Goal: Task Accomplishment & Management: Manage account settings

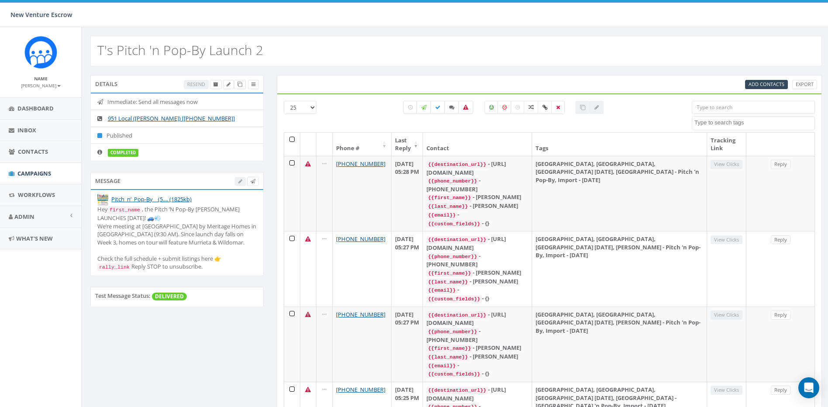
select select
click at [240, 84] on icon at bounding box center [239, 84] width 5 height 5
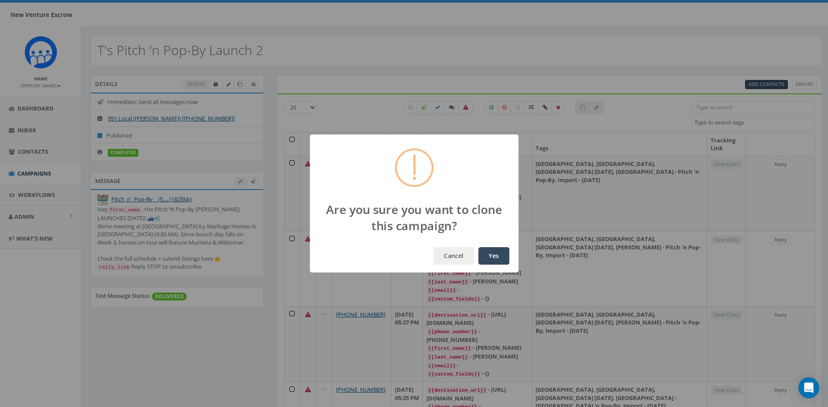
click at [481, 252] on button "Yes" at bounding box center [493, 255] width 31 height 17
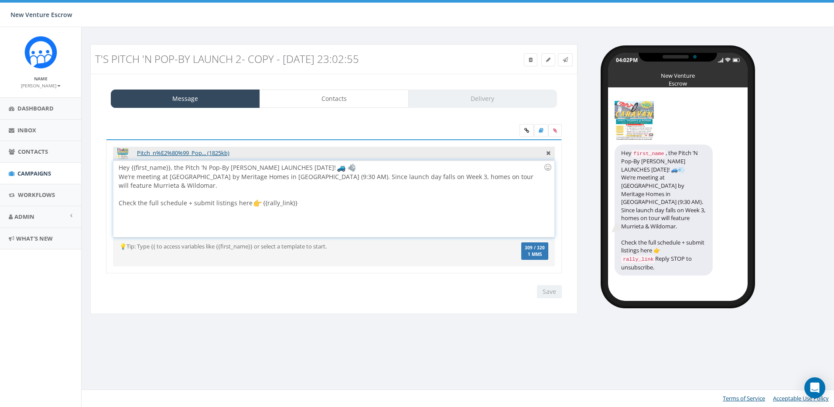
click at [323, 198] on div "Hey {{first_name}}, the Pitch ’N Pop-By Caravan LAUNCHES TOMORROW! We’re meetin…" at bounding box center [333, 199] width 441 height 76
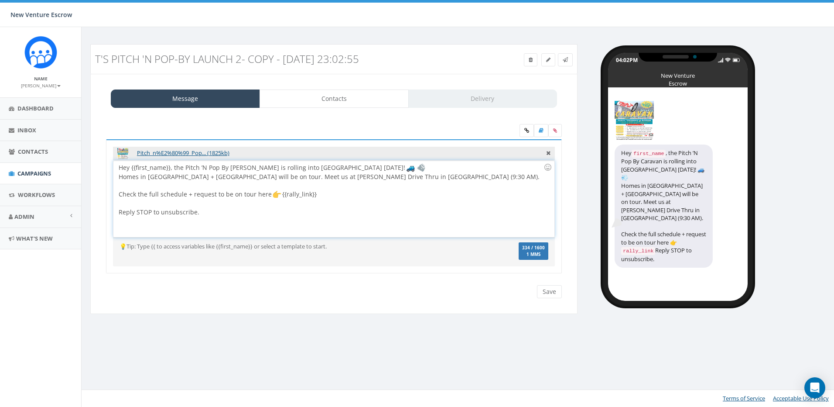
drag, startPoint x: 586, startPoint y: 157, endPoint x: 612, endPoint y: 132, distance: 36.1
click at [586, 157] on div "04:02PM New Venture Escrow Hey first_name , the Pitch ’N Pop By Caravan is roll…" at bounding box center [709, 172] width 250 height 257
click at [341, 101] on link "Contacts" at bounding box center [334, 98] width 149 height 18
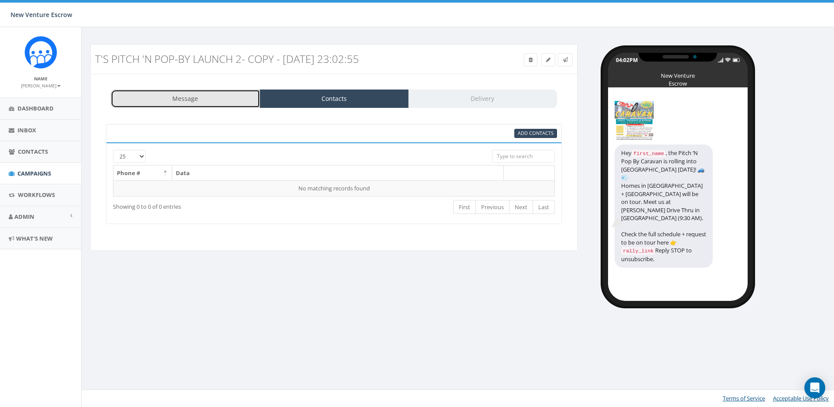
click at [221, 101] on link "Message" at bounding box center [185, 98] width 149 height 18
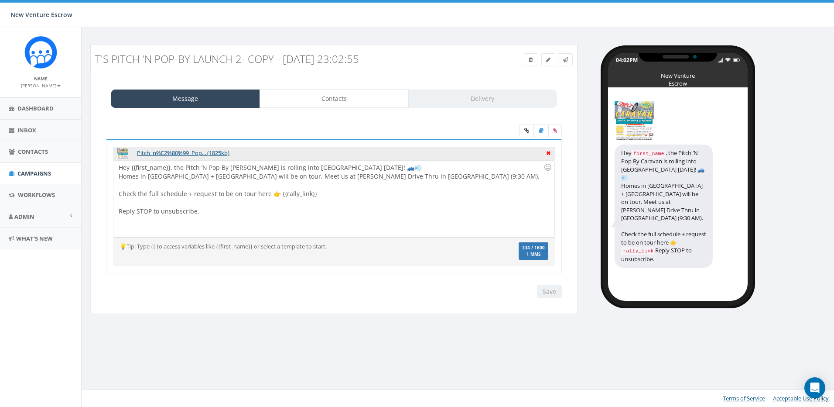
click at [548, 152] on icon at bounding box center [548, 152] width 4 height 8
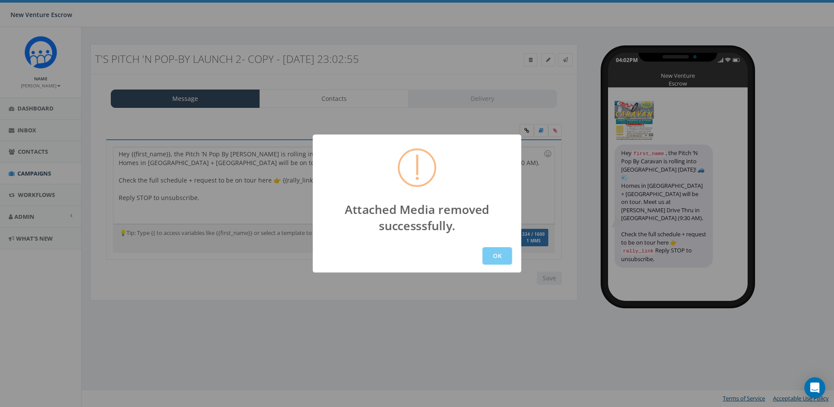
click at [487, 260] on button "OK" at bounding box center [498, 255] width 30 height 17
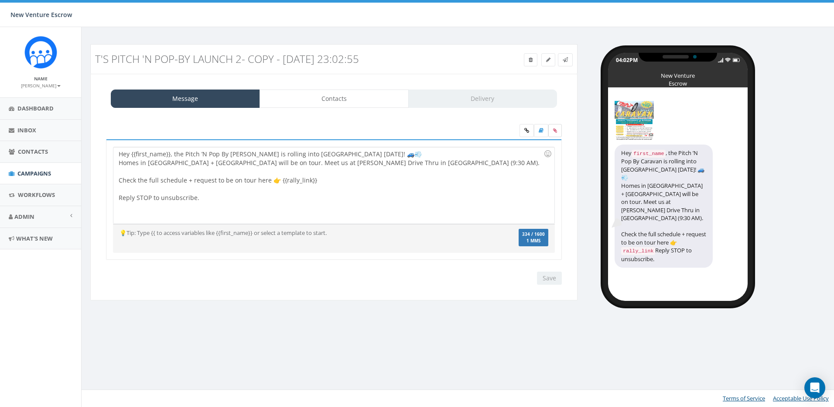
click at [554, 131] on icon at bounding box center [555, 130] width 4 height 5
click at [0, 0] on input "file" at bounding box center [0, 0] width 0 height 0
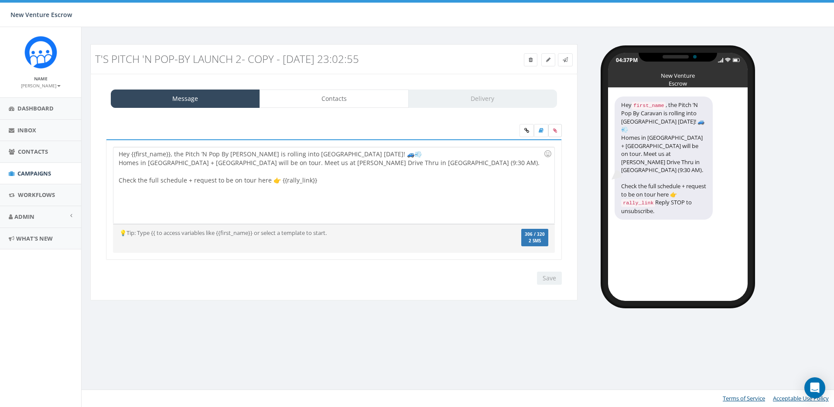
click at [554, 131] on icon at bounding box center [555, 130] width 4 height 5
click at [0, 0] on input "file" at bounding box center [0, 0] width 0 height 0
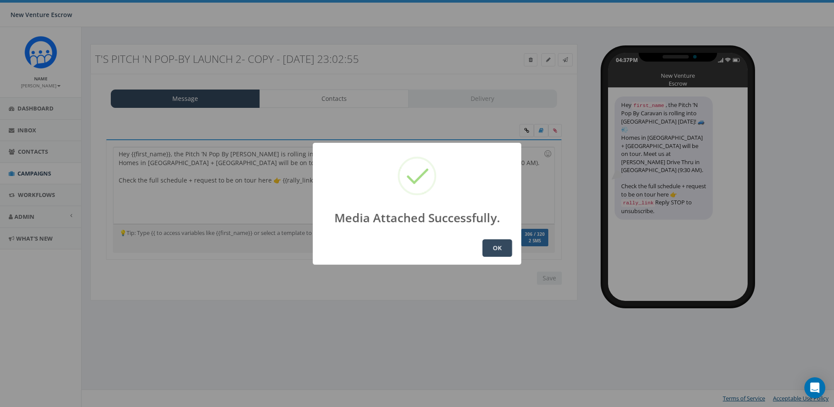
click at [494, 244] on button "OK" at bounding box center [498, 247] width 30 height 17
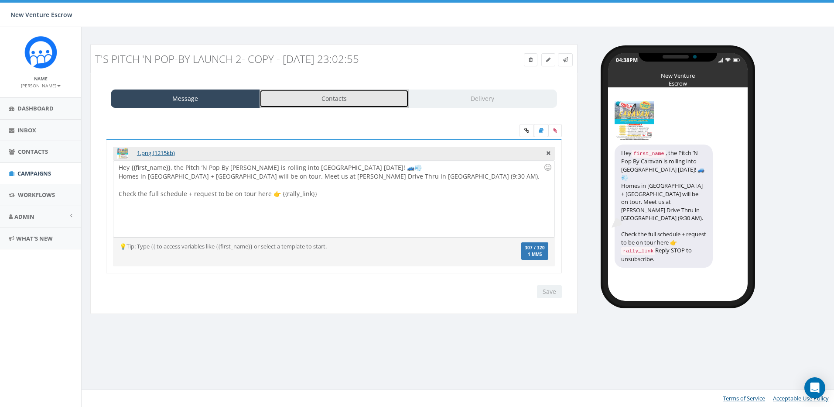
click at [322, 103] on link "Contacts" at bounding box center [334, 98] width 149 height 18
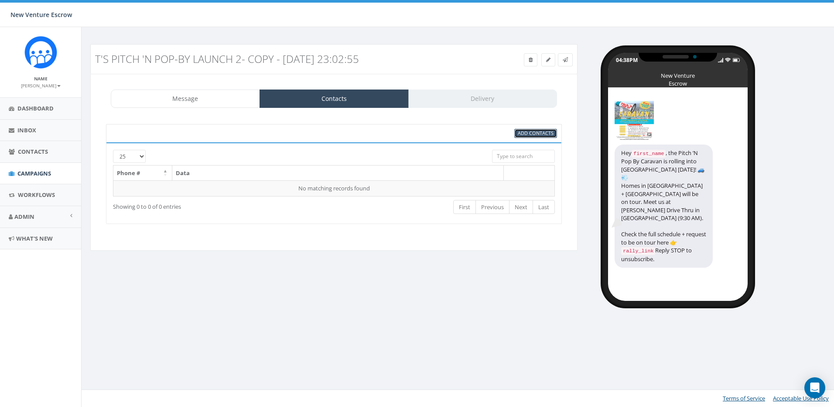
click at [531, 134] on span "Add Contacts" at bounding box center [536, 133] width 36 height 7
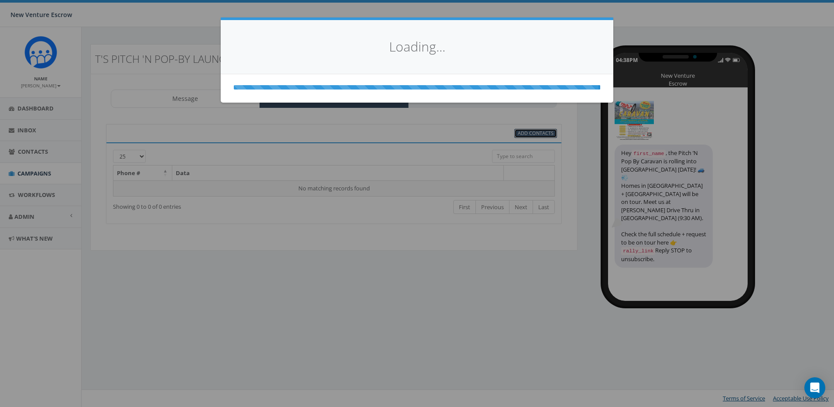
select select
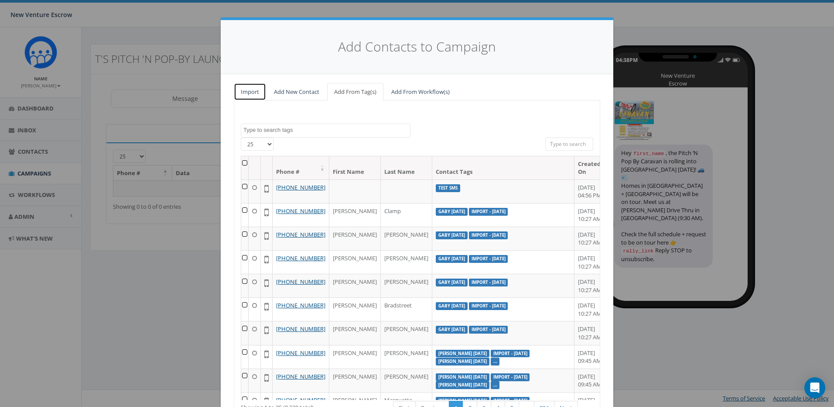
click at [254, 89] on link "Import" at bounding box center [250, 92] width 32 height 18
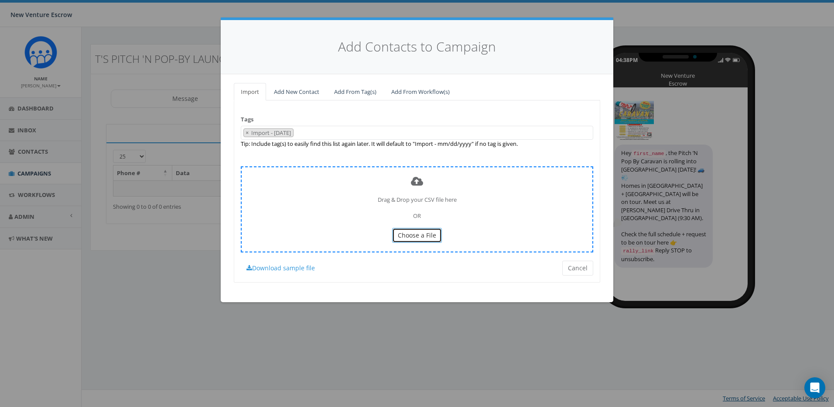
click at [409, 230] on button "Choose a File" at bounding box center [417, 235] width 50 height 15
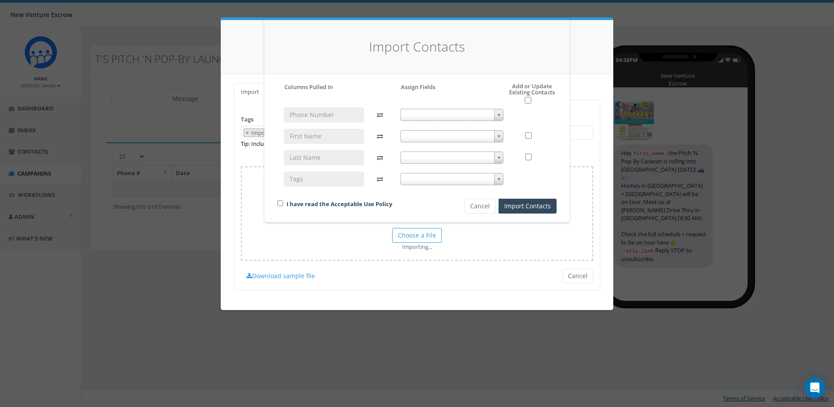
click at [475, 109] on span at bounding box center [452, 115] width 103 height 12
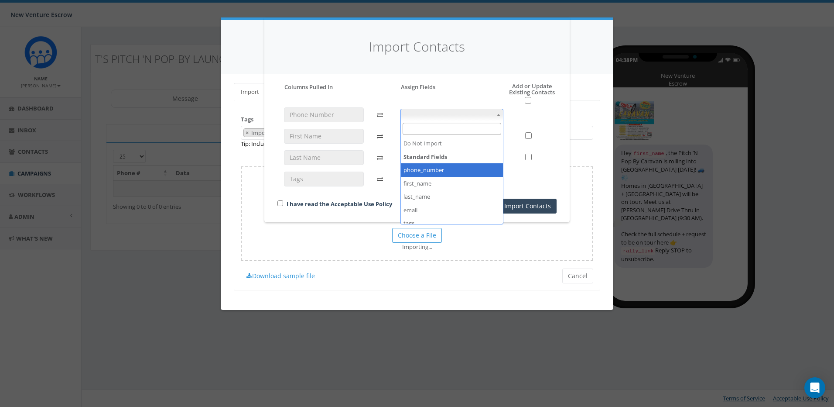
select select "phone_number"
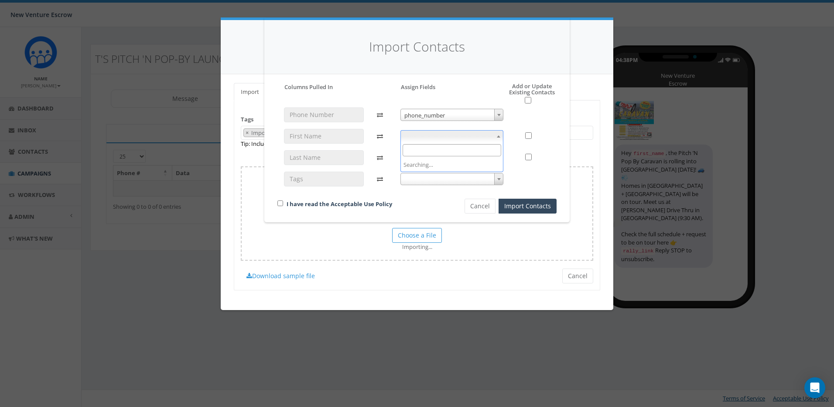
click at [471, 133] on span at bounding box center [452, 136] width 103 height 12
select select "first_name"
click at [470, 156] on span at bounding box center [452, 157] width 103 height 12
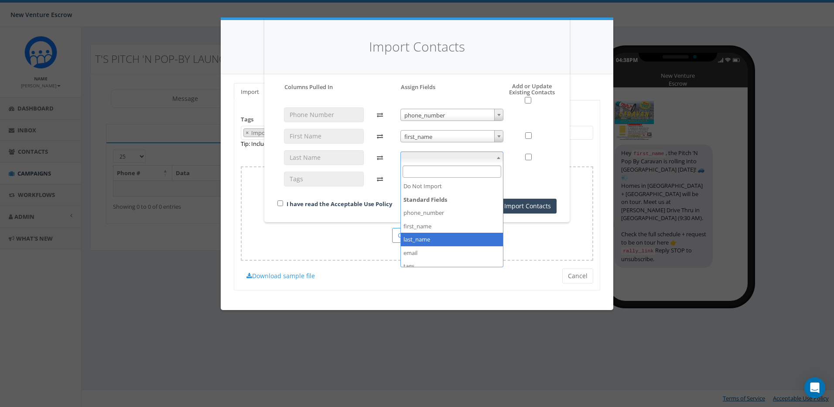
select select "last_name"
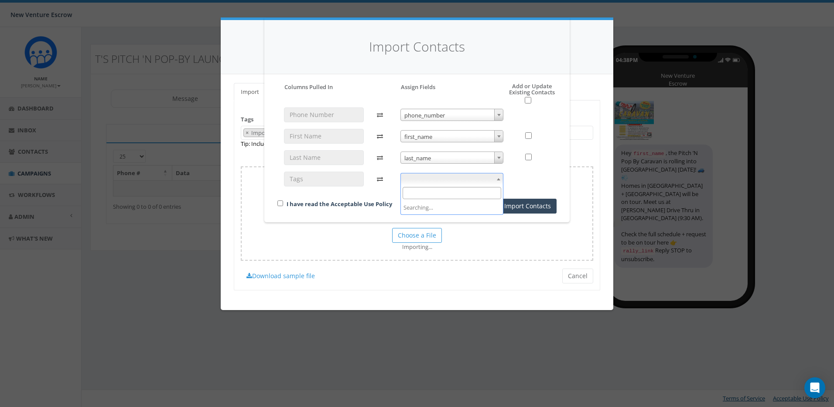
click at [468, 178] on span at bounding box center [452, 179] width 103 height 12
select select "tags"
click at [544, 189] on div at bounding box center [533, 150] width 47 height 86
click at [289, 200] on link "I have read the Acceptable Use Policy" at bounding box center [340, 204] width 106 height 8
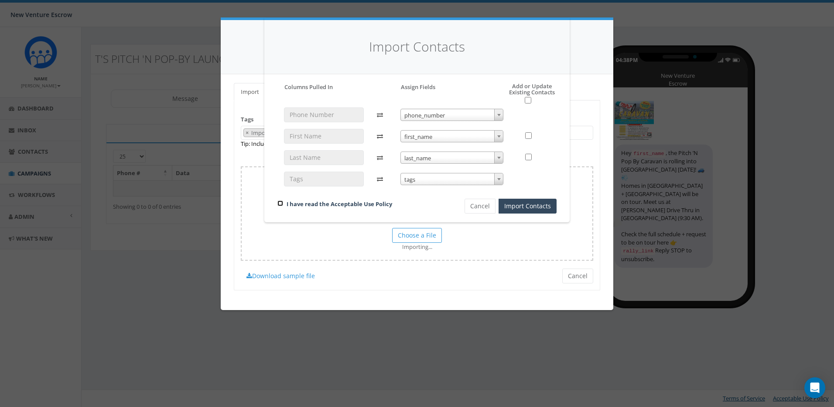
click at [281, 205] on input "checkbox" at bounding box center [281, 203] width 6 height 6
checkbox input "true"
click at [529, 98] on input "checkbox" at bounding box center [528, 100] width 7 height 7
checkbox input "true"
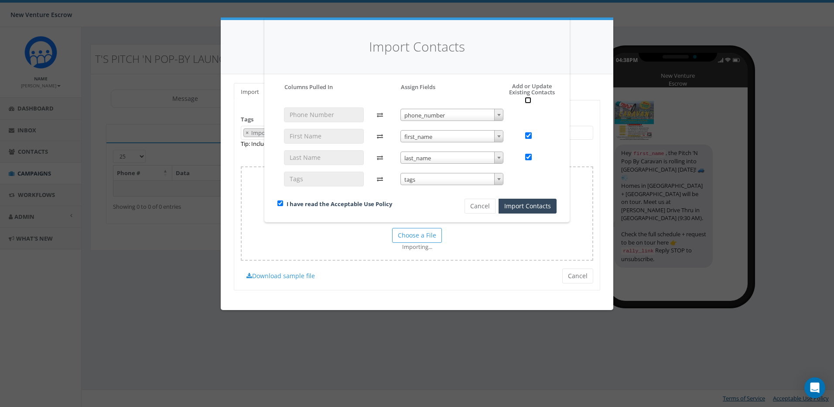
checkbox input "true"
click at [520, 209] on button "Import Contacts" at bounding box center [528, 206] width 58 height 15
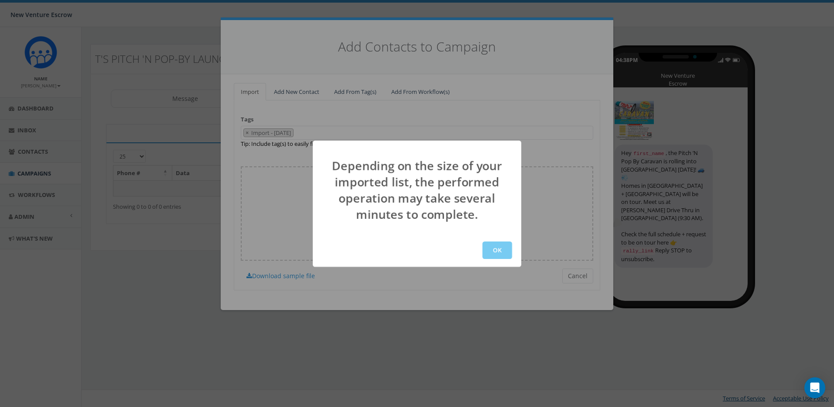
click at [496, 247] on button "OK" at bounding box center [498, 249] width 30 height 17
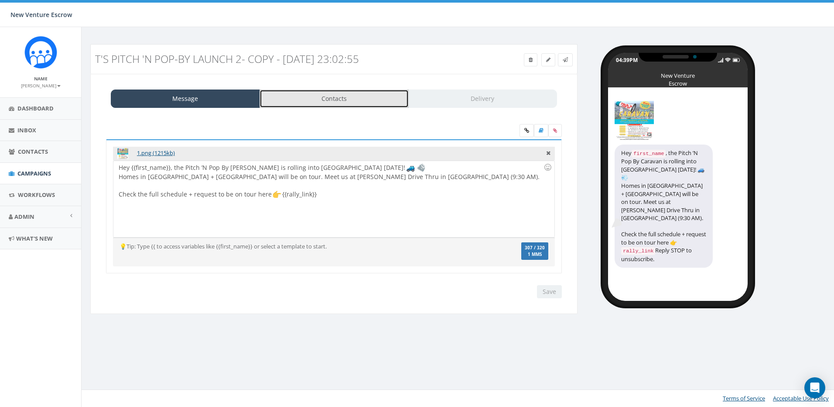
click at [322, 97] on link "Contacts" at bounding box center [334, 98] width 149 height 18
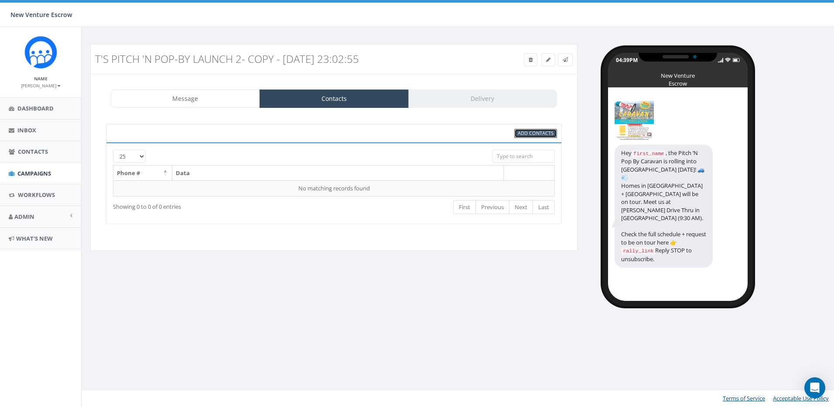
click at [523, 136] on span "Add Contacts" at bounding box center [536, 133] width 36 height 7
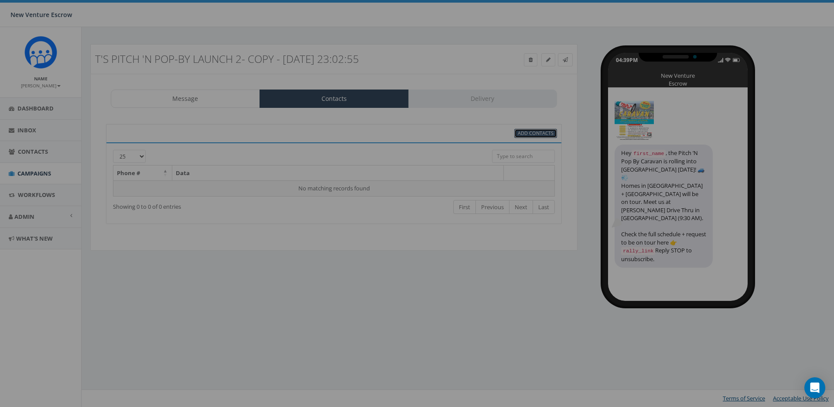
select select
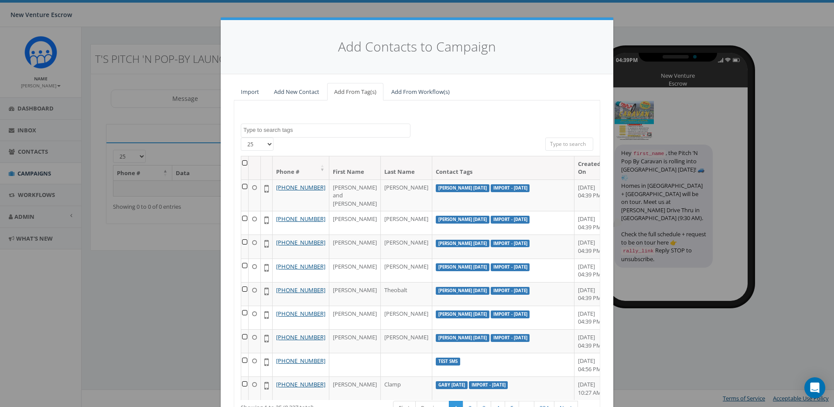
click at [270, 133] on textarea "Search" at bounding box center [326, 130] width 167 height 8
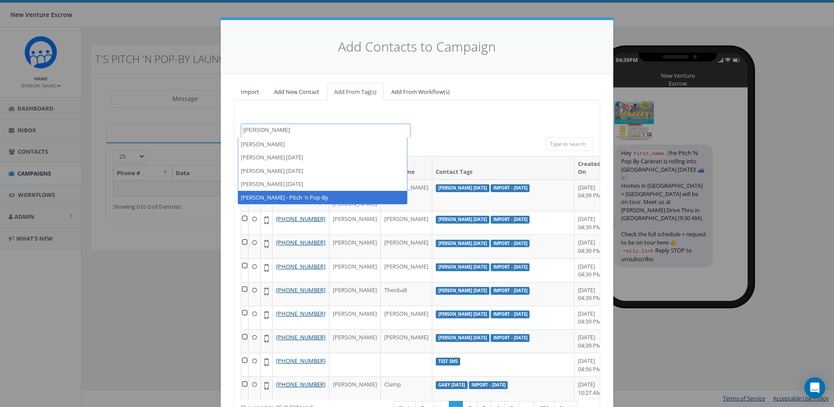
type textarea "tamarra"
select select "[PERSON_NAME] - Pitch 'n Pop-By"
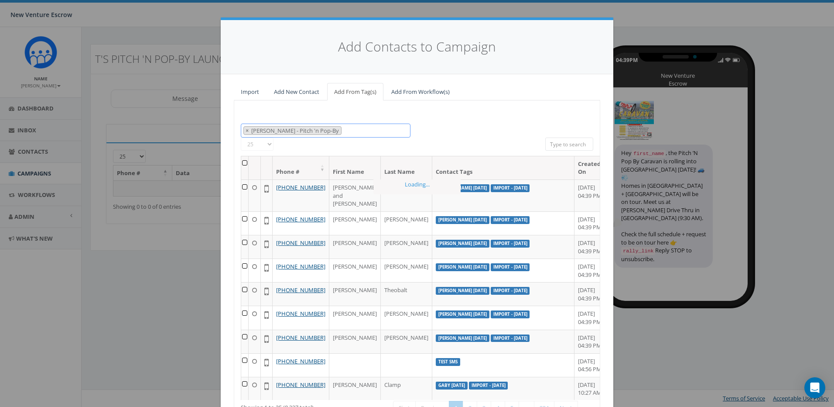
click at [333, 127] on span "× Tamarra - Pitch 'n Pop-By" at bounding box center [326, 130] width 170 height 14
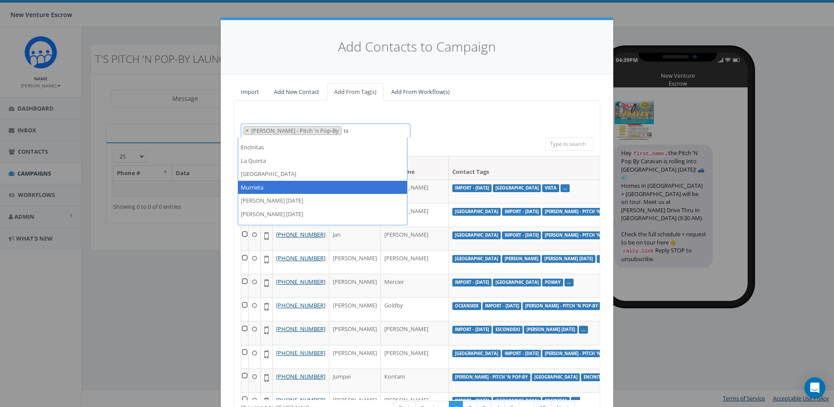
scroll to position [44, 0]
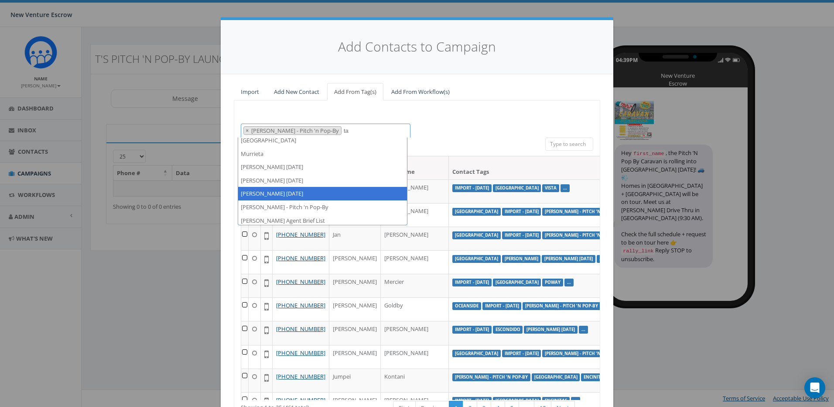
type textarea "ta"
select select "[PERSON_NAME] [DATE]"
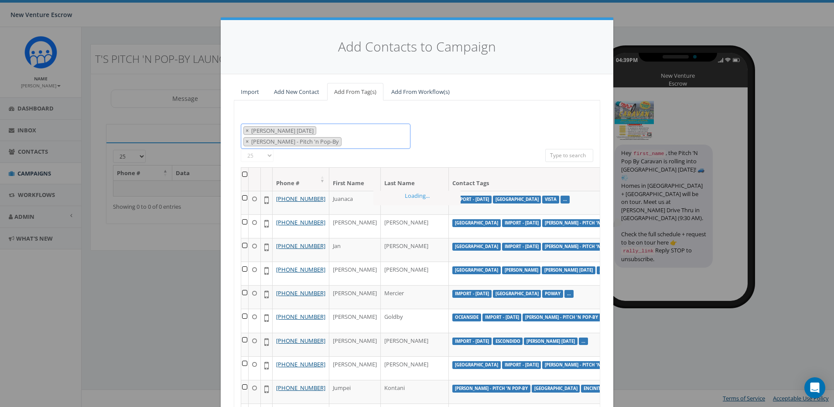
click at [399, 134] on span "× Tamarra August 6 2025 × Tamarra - Pitch 'n Pop-By" at bounding box center [326, 135] width 170 height 25
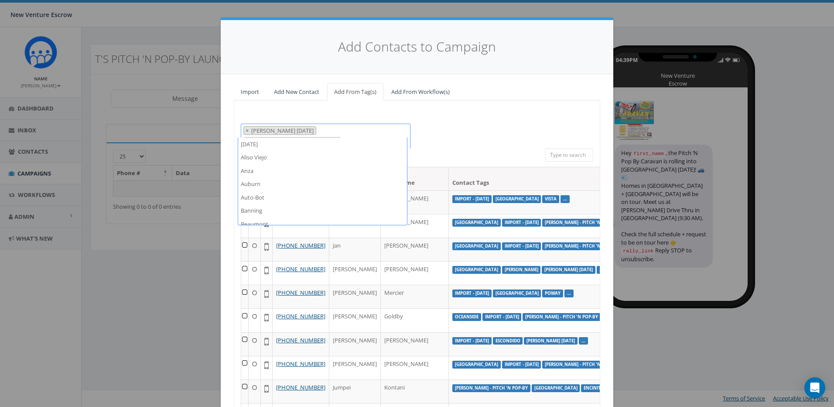
scroll to position [4188, 0]
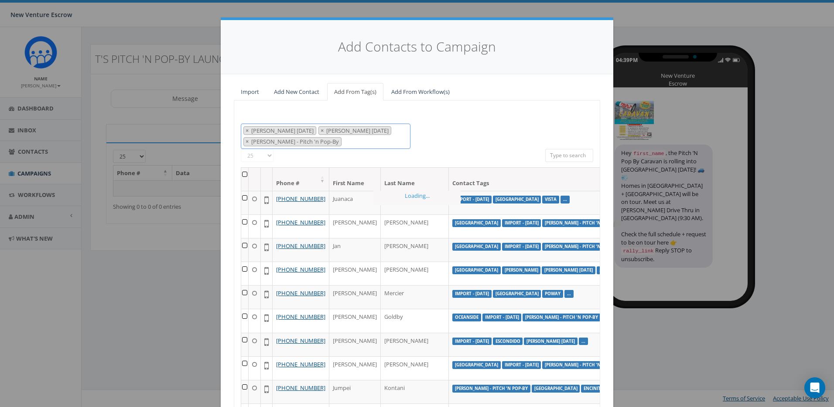
click at [396, 133] on span "× Tamarra August 26 2025 × Tamarra August 6 2025 × Tamarra - Pitch 'n Pop-By" at bounding box center [326, 135] width 170 height 25
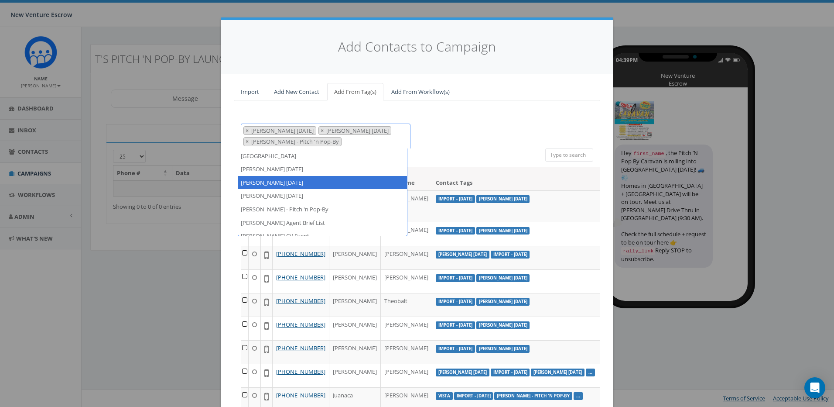
scroll to position [4144, 0]
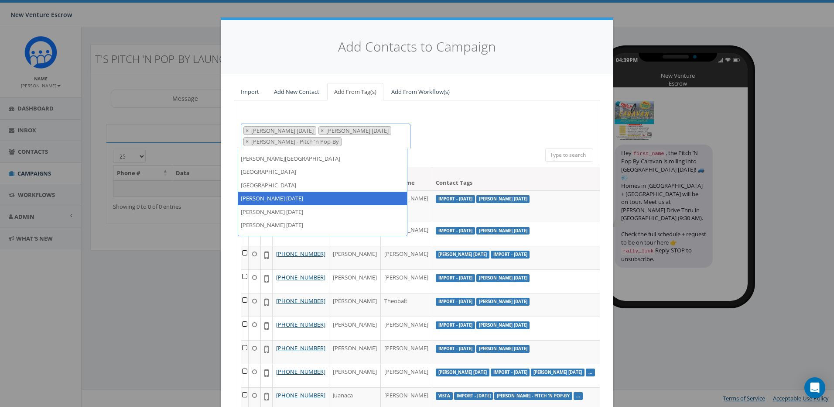
select select "[PERSON_NAME] [DATE]"
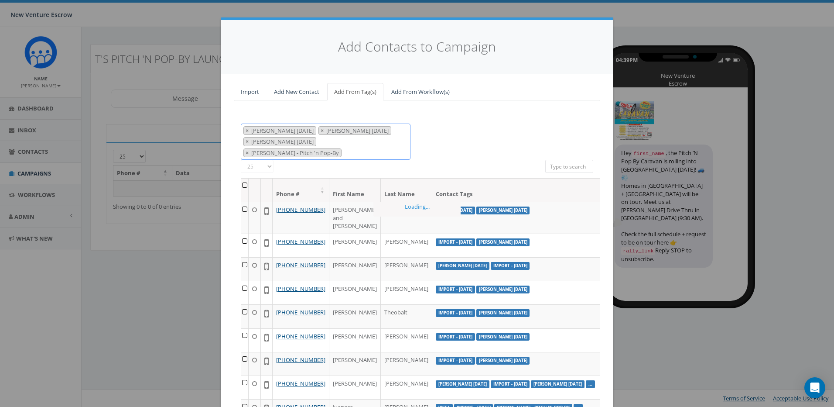
click at [398, 146] on span "× Tamarra August 14 2025 × Tamarra August 26 2025 × Tamarra August 6 2025 × Tam…" at bounding box center [326, 141] width 170 height 37
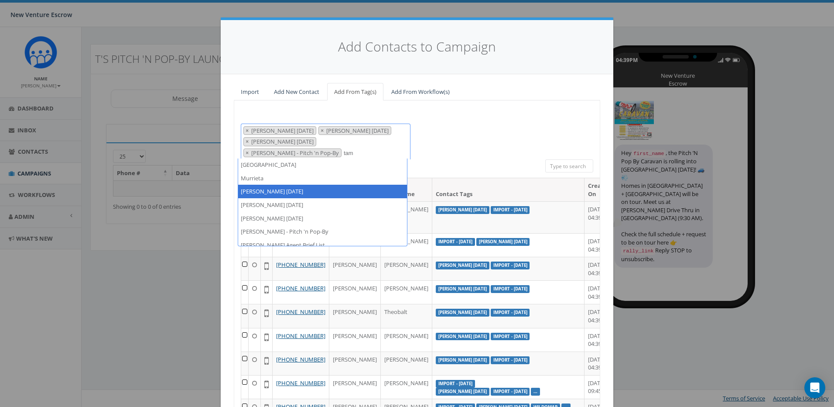
scroll to position [0, 0]
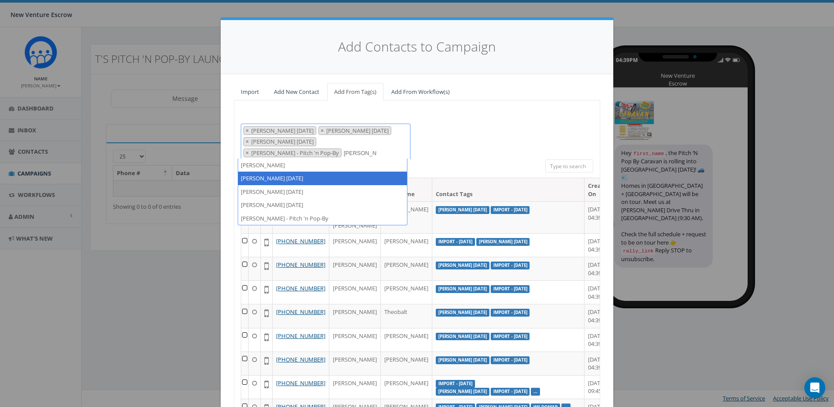
type textarea "tamarra"
click at [446, 143] on div "2024/11/12 Aliso Viejo Anza Auburn Auto-Bot Banning Beaumont Becky Tester Bloom…" at bounding box center [417, 141] width 366 height 36
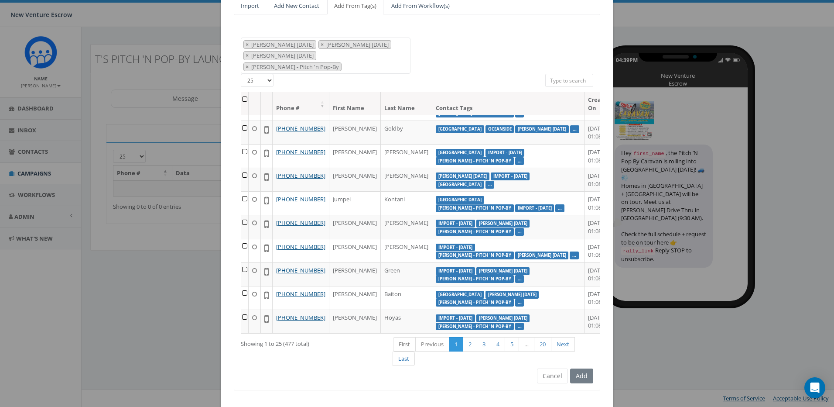
scroll to position [91, 0]
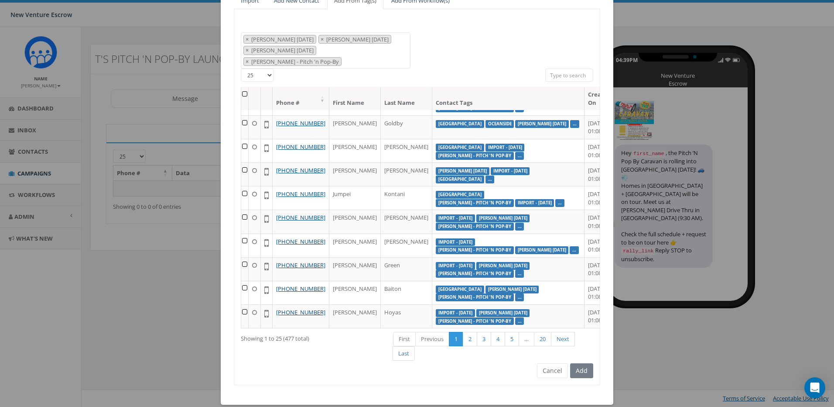
click at [584, 363] on div "Add" at bounding box center [580, 370] width 25 height 15
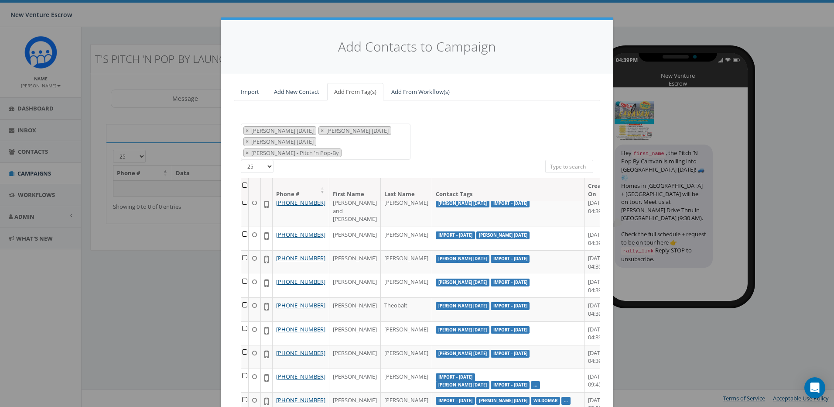
scroll to position [0, 0]
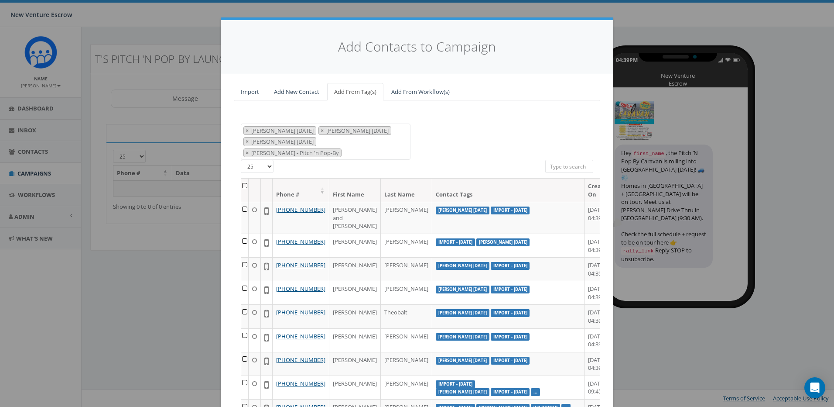
click at [241, 178] on th at bounding box center [244, 189] width 7 height 23
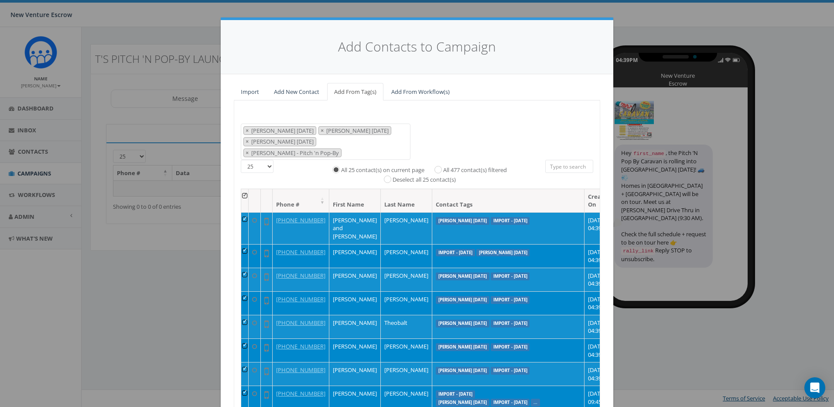
click at [443, 166] on label "All 477 contact(s) filtered" at bounding box center [475, 170] width 64 height 9
click at [438, 166] on input "All 477 contact(s) filtered" at bounding box center [441, 169] width 6 height 6
radio input "true"
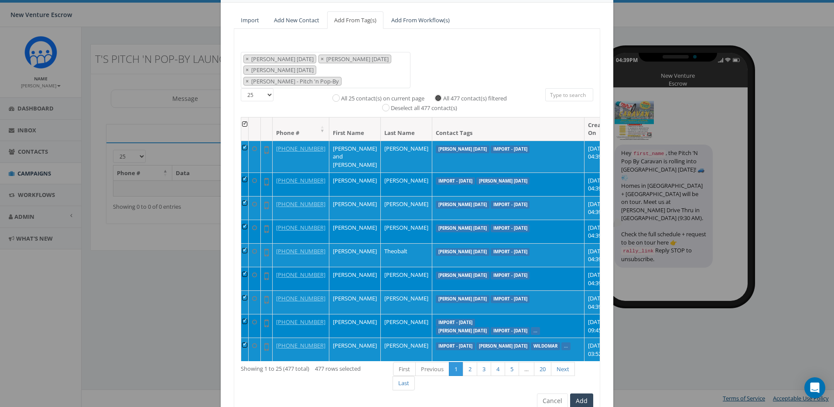
scroll to position [101, 0]
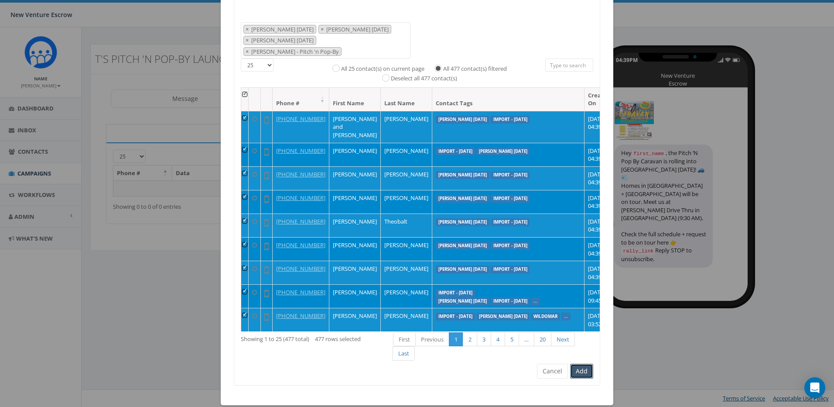
click at [582, 363] on button "Add" at bounding box center [581, 370] width 23 height 15
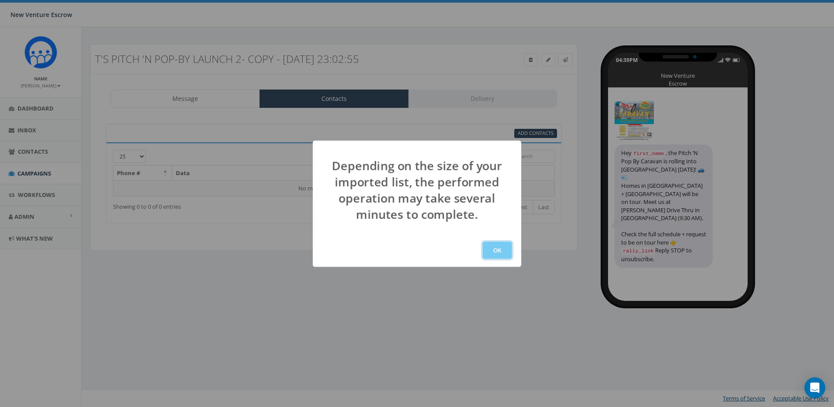
click at [490, 247] on button "OK" at bounding box center [498, 249] width 30 height 17
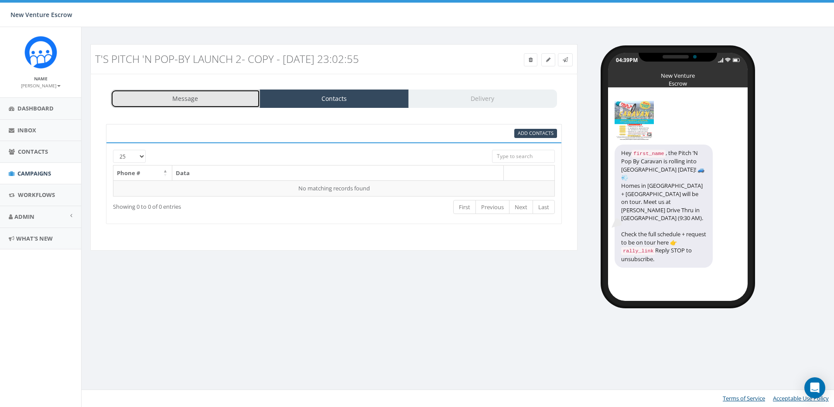
click at [244, 102] on link "Message" at bounding box center [185, 98] width 149 height 18
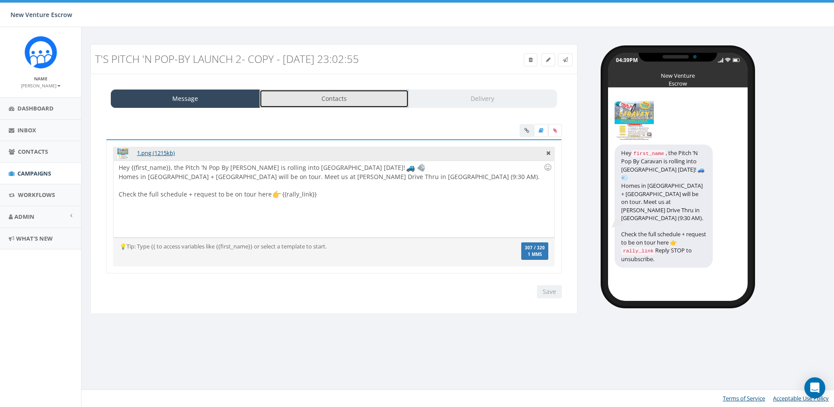
click at [328, 101] on link "Contacts" at bounding box center [334, 98] width 149 height 18
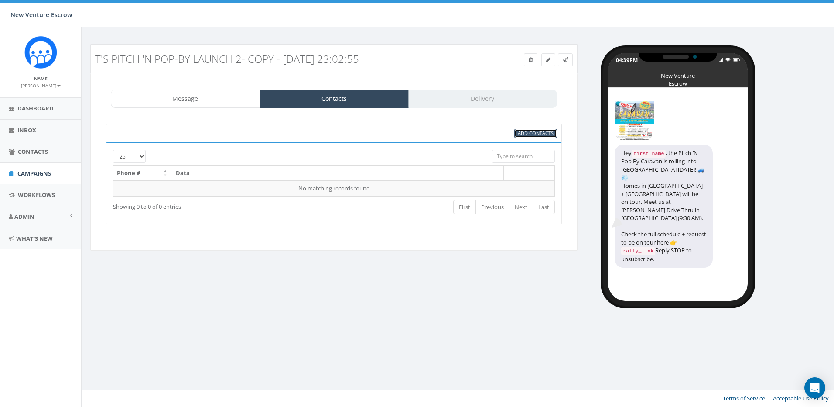
click at [523, 133] on span "Add Contacts" at bounding box center [536, 133] width 36 height 7
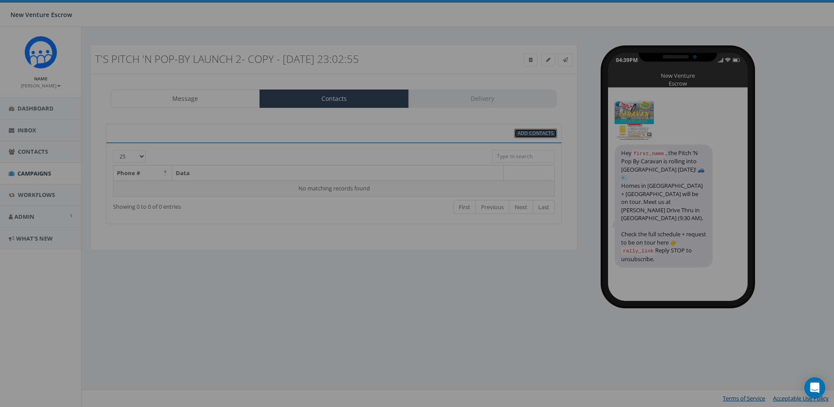
select select
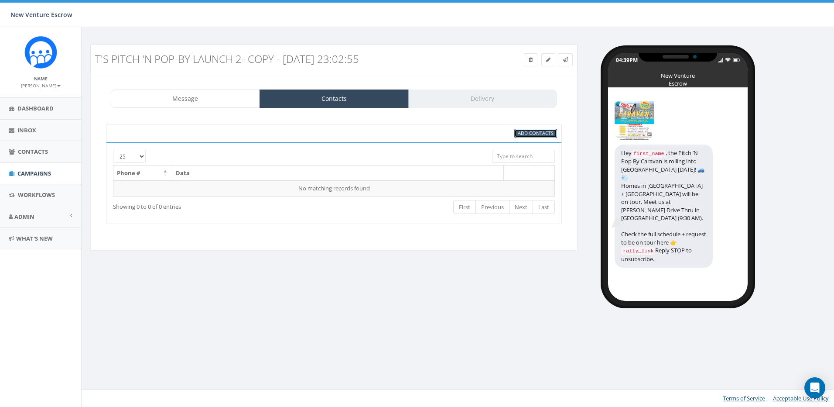
click at [518, 136] on span "Add Contacts" at bounding box center [536, 133] width 36 height 7
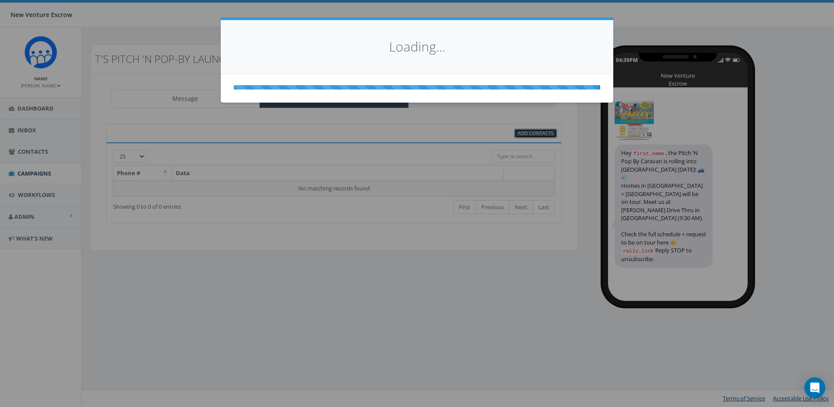
select select
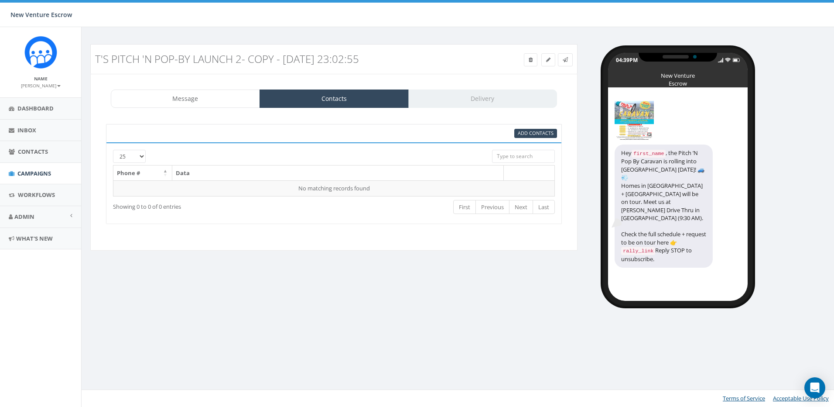
click at [208, 137] on div "95% Add Contacts" at bounding box center [333, 133] width 459 height 9
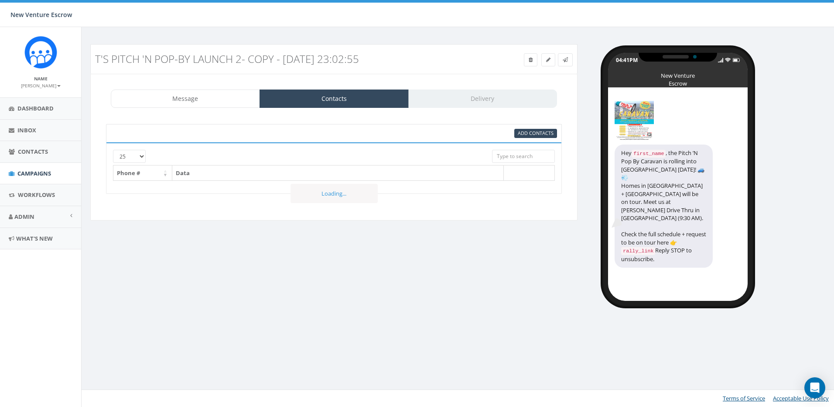
select select "1718"
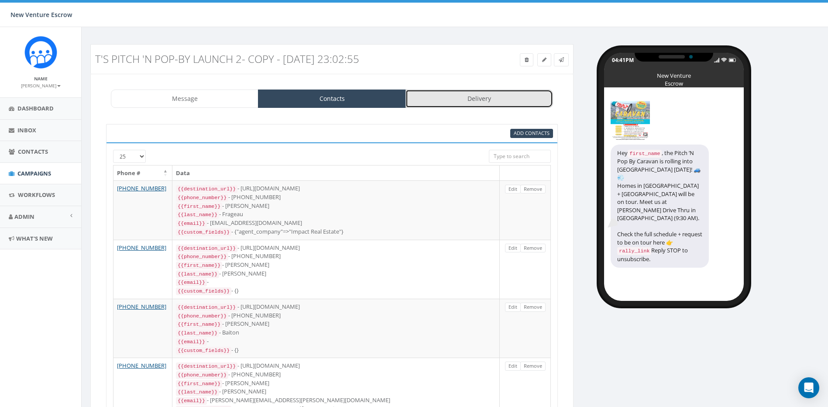
click at [453, 100] on link "Delivery" at bounding box center [478, 98] width 147 height 18
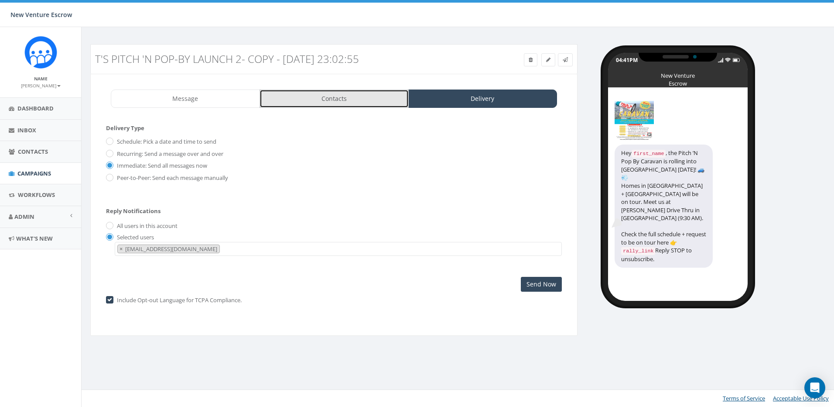
click at [309, 94] on link "Contacts" at bounding box center [334, 98] width 149 height 18
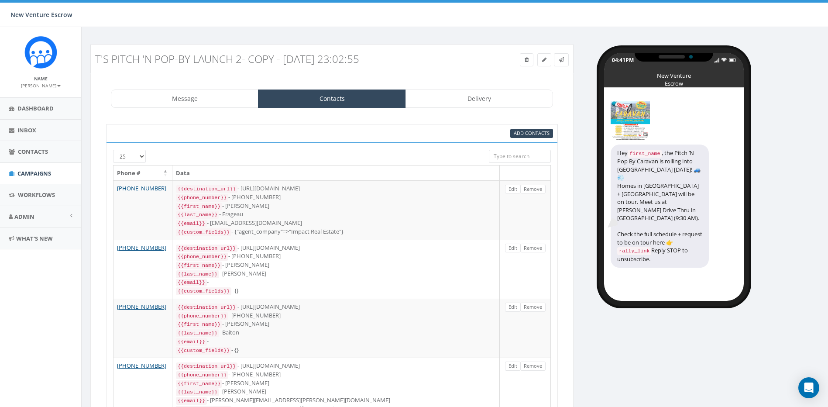
click at [472, 95] on link "Delivery" at bounding box center [478, 98] width 147 height 18
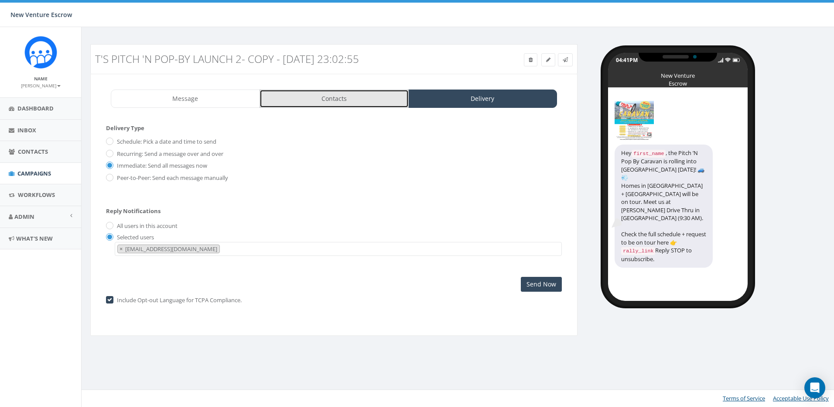
click at [400, 104] on link "Contacts" at bounding box center [334, 98] width 149 height 18
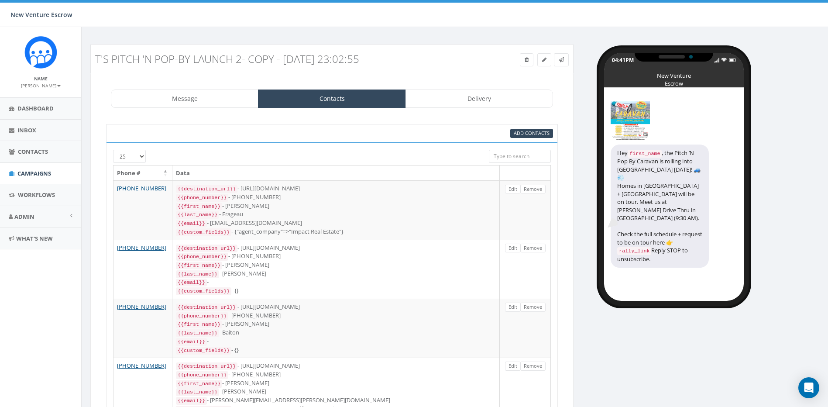
click at [487, 97] on link "Delivery" at bounding box center [478, 98] width 147 height 18
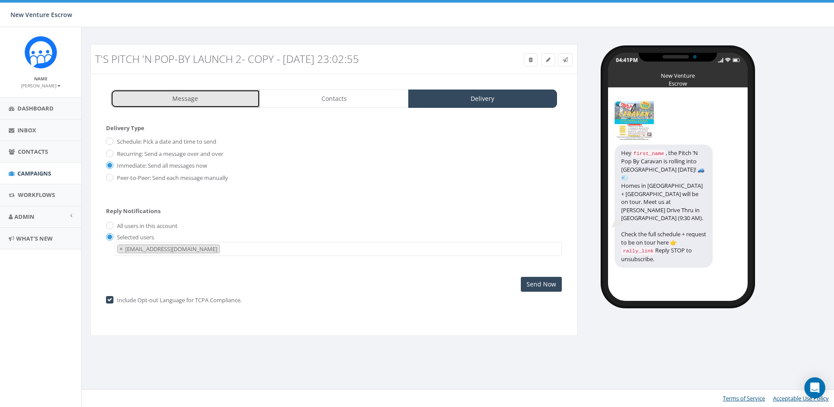
click at [217, 101] on link "Message" at bounding box center [185, 98] width 149 height 18
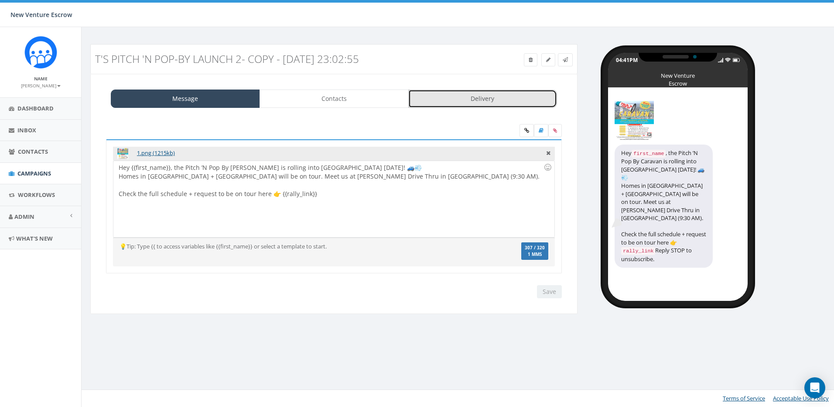
click at [478, 103] on link "Delivery" at bounding box center [482, 98] width 149 height 18
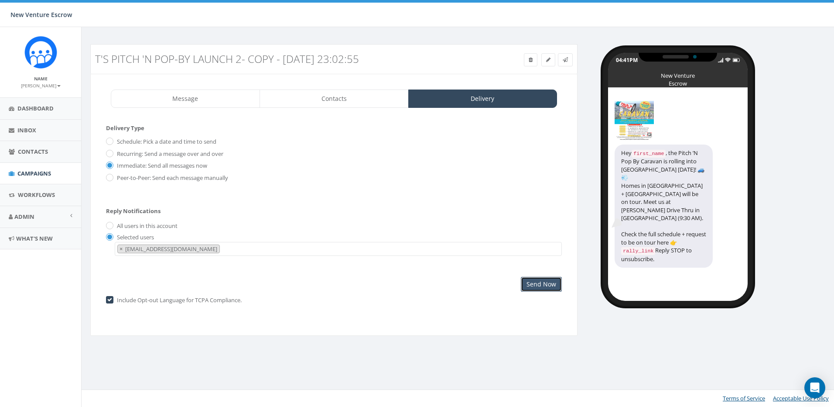
click at [551, 280] on input "Send Now" at bounding box center [541, 284] width 41 height 15
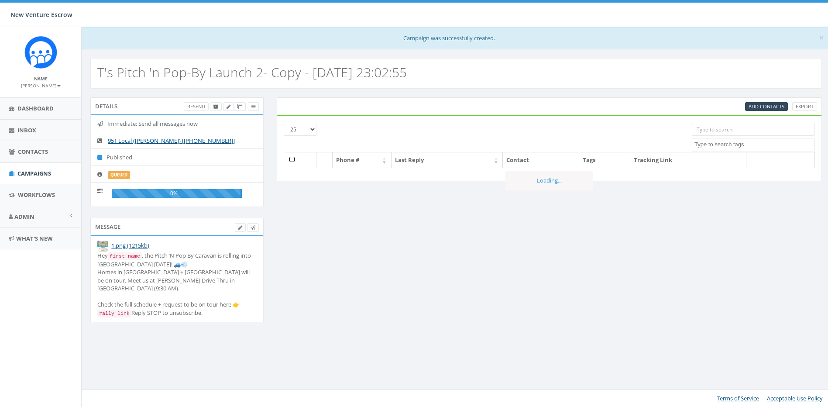
select select
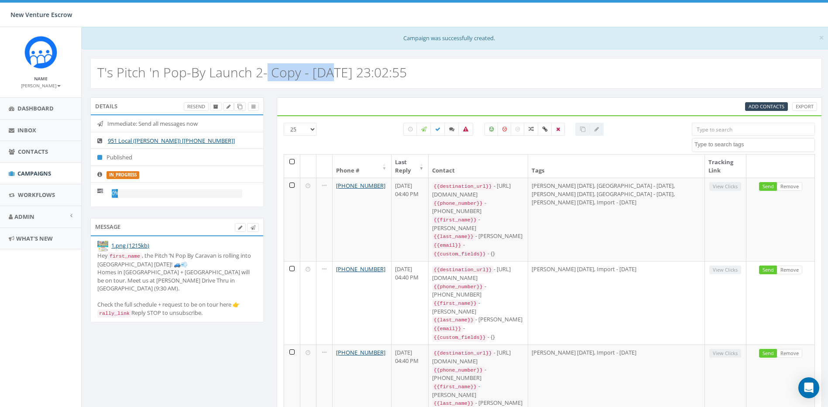
drag, startPoint x: 264, startPoint y: 70, endPoint x: 354, endPoint y: 75, distance: 89.6
click at [353, 75] on h2 "T's Pitch 'n Pop-By Launch 2- Copy - [DATE] 23:02:55" at bounding box center [251, 72] width 309 height 14
drag, startPoint x: 354, startPoint y: 75, endPoint x: 360, endPoint y: 75, distance: 6.1
click at [360, 75] on h2 "T's Pitch 'n Pop-By Launch 2- Copy - [DATE] 23:02:55" at bounding box center [251, 72] width 309 height 14
click at [228, 108] on icon at bounding box center [228, 106] width 4 height 5
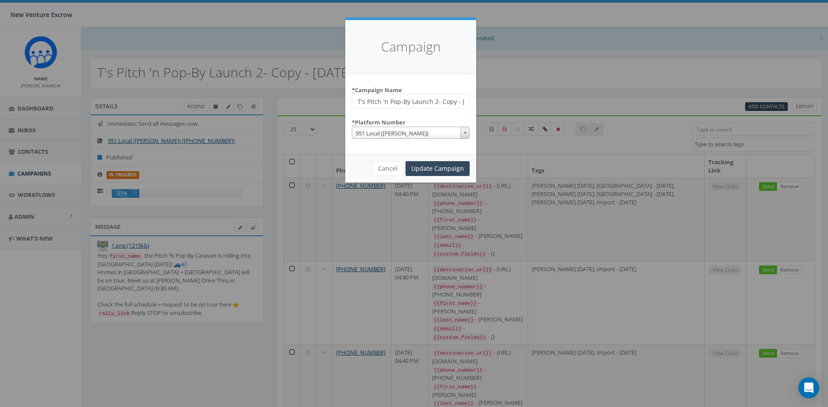
click at [410, 106] on input "T's Pitch 'n Pop-By Launch 2- Copy - [DATE] 23:02:55" at bounding box center [411, 101] width 118 height 15
click at [422, 100] on input "T's Pitch 'n Pop-By Launch 2- Copy - 2025-08-26 23:02:55" at bounding box center [411, 101] width 118 height 15
click at [437, 103] on input "T's Pitch 'n Pop-By Launch 2- Copy - 2025-08-26 23:02:55" at bounding box center [411, 101] width 118 height 15
drag, startPoint x: 410, startPoint y: 104, endPoint x: 534, endPoint y: 100, distance: 124.0
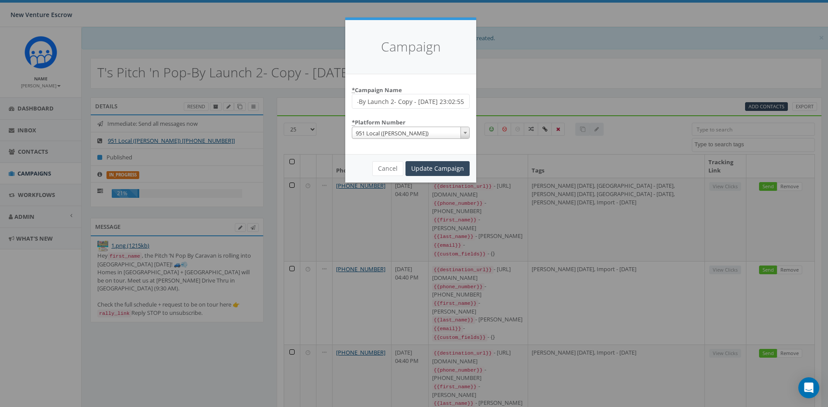
click at [534, 100] on div "Campaign * Campaign Name T's Pitch 'n Pop-By Launch 2- Copy - 2025-08-26 23:02:…" at bounding box center [414, 203] width 828 height 407
click at [424, 103] on input "T's Pitch 'n Pop-By Wee 4" at bounding box center [411, 101] width 118 height 15
click at [422, 102] on input "T's Pitch 'n Pop-By Wee 4" at bounding box center [411, 101] width 118 height 15
click at [433, 103] on input "T's Pitch 'n Pop-By Week 4" at bounding box center [411, 101] width 118 height 15
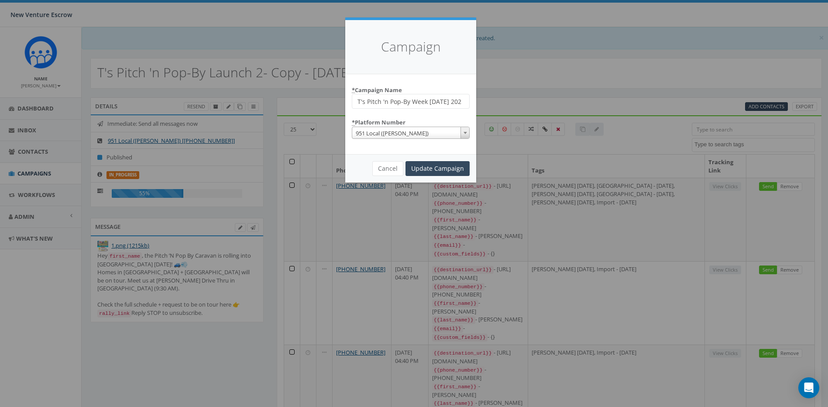
scroll to position [0, 16]
type input "T's Pitch 'n Pop-By Week 4 - [DATE]"
click at [454, 164] on input "Update Campaign" at bounding box center [437, 168] width 64 height 15
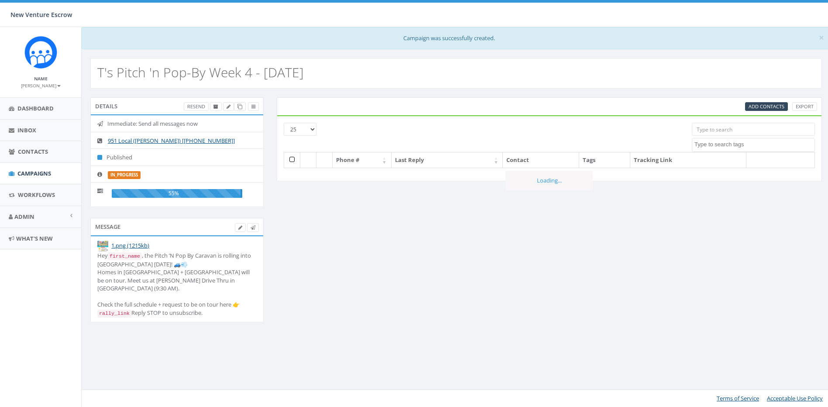
select select
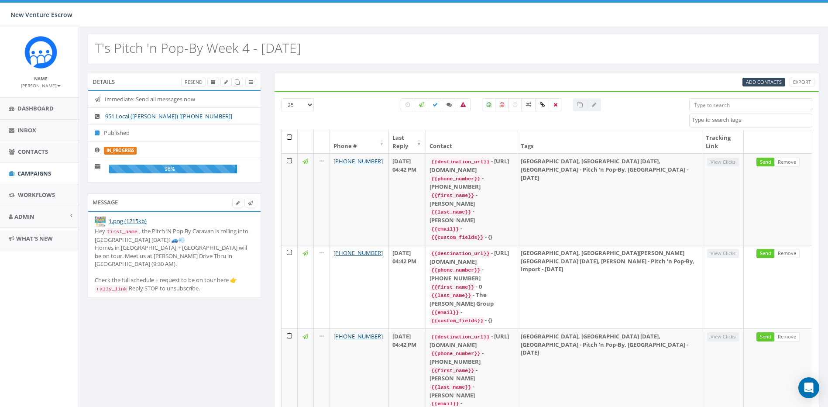
scroll to position [0, 3]
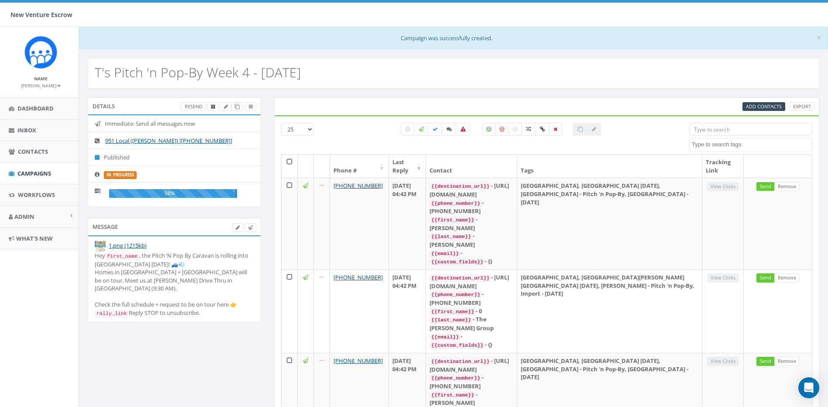
click at [672, 82] on div "T's Pitch 'n Pop-By Week 4 - [DATE]" at bounding box center [453, 73] width 731 height 31
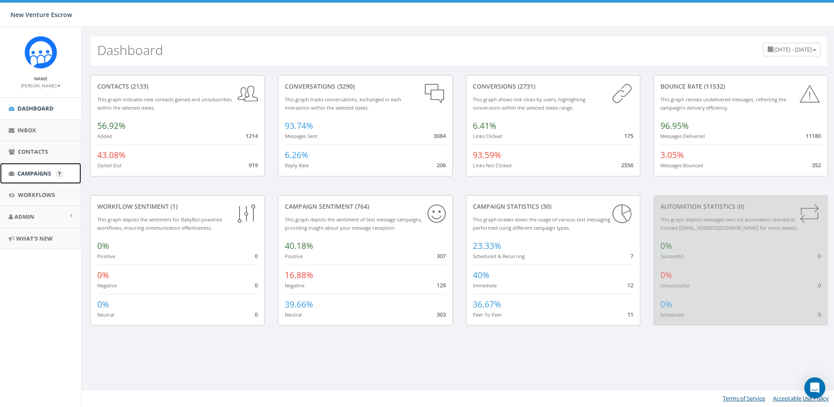
click at [44, 168] on link "Campaigns" at bounding box center [40, 173] width 81 height 21
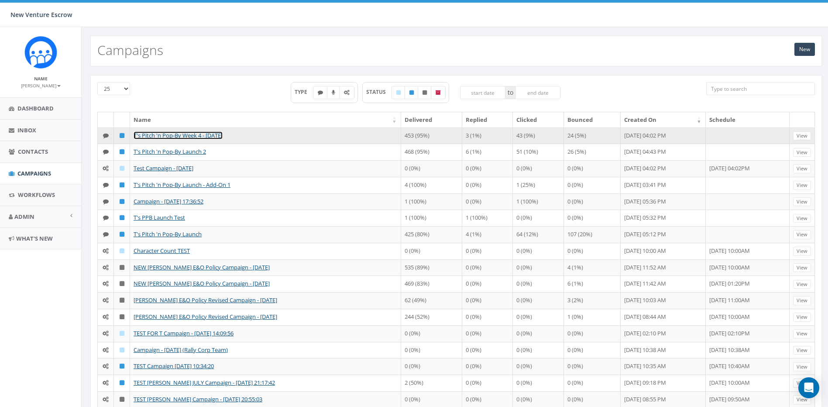
click at [173, 136] on link "T's Pitch 'n Pop-By Week 4 - [DATE]" at bounding box center [178, 135] width 89 height 8
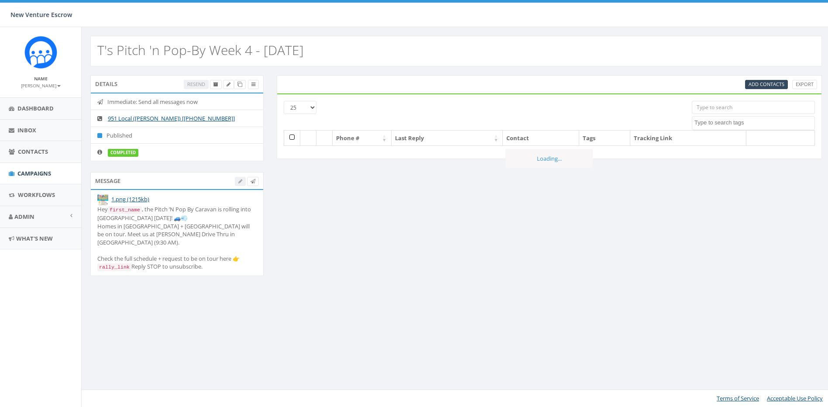
select select
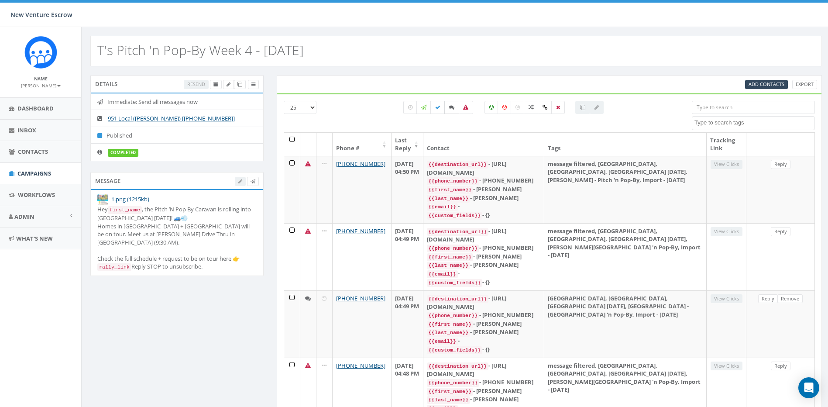
click at [453, 108] on icon at bounding box center [451, 107] width 5 height 5
checkbox input "true"
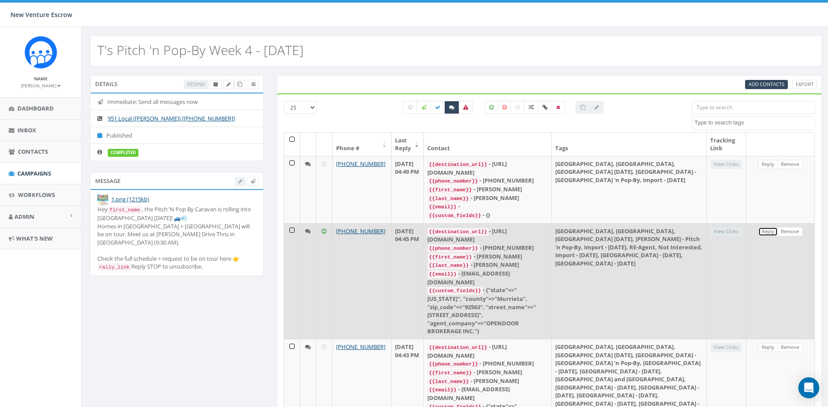
click at [766, 227] on link "Reply" at bounding box center [768, 231] width 20 height 9
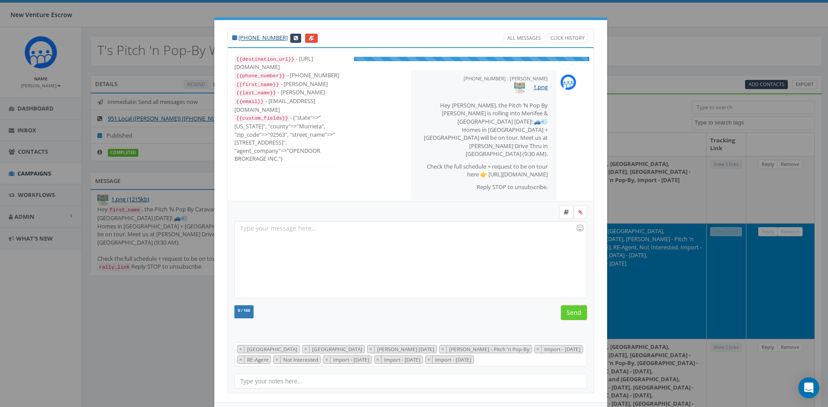
scroll to position [62, 0]
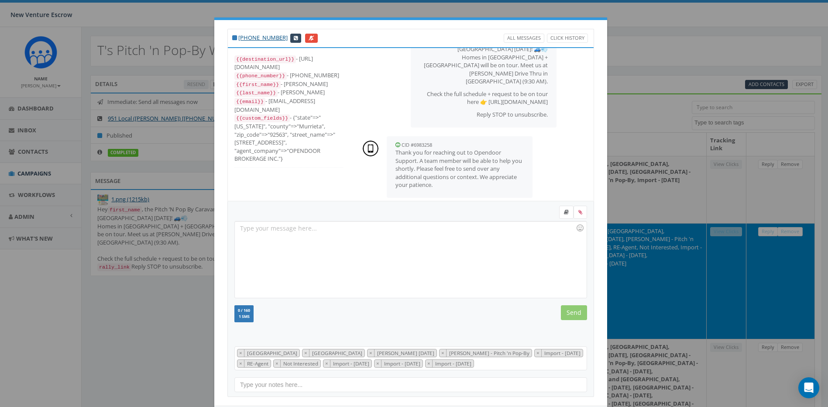
click at [667, 93] on div "[PHONE_NUMBER] All Messages Click History {{destination_url}} - [URL][DOMAIN_NA…" at bounding box center [414, 203] width 828 height 407
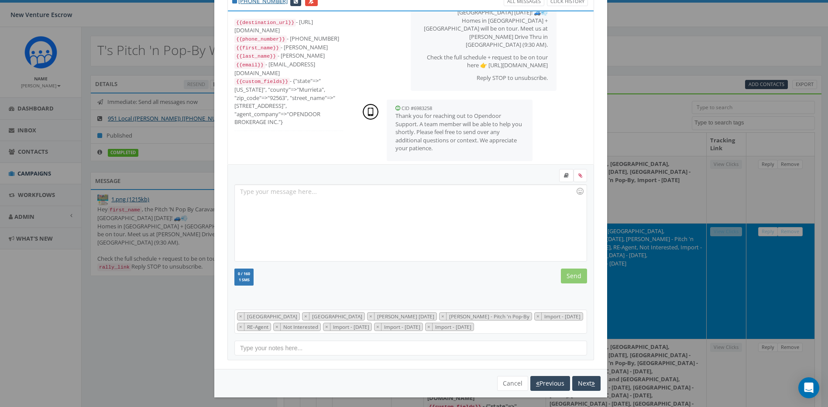
scroll to position [40, 0]
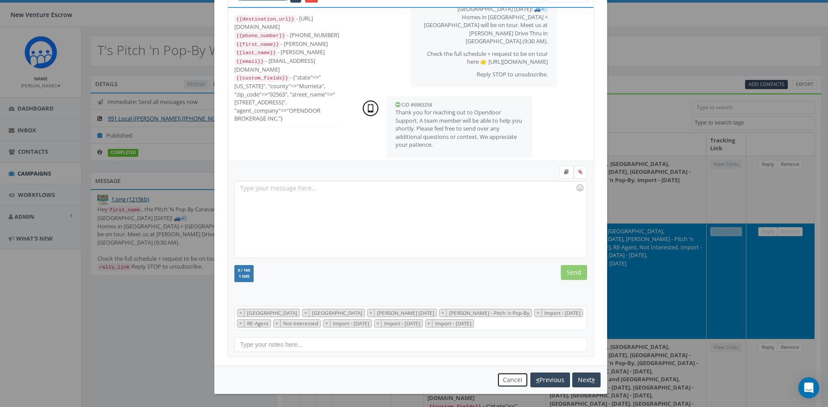
click at [506, 382] on button "Cancel" at bounding box center [512, 379] width 31 height 15
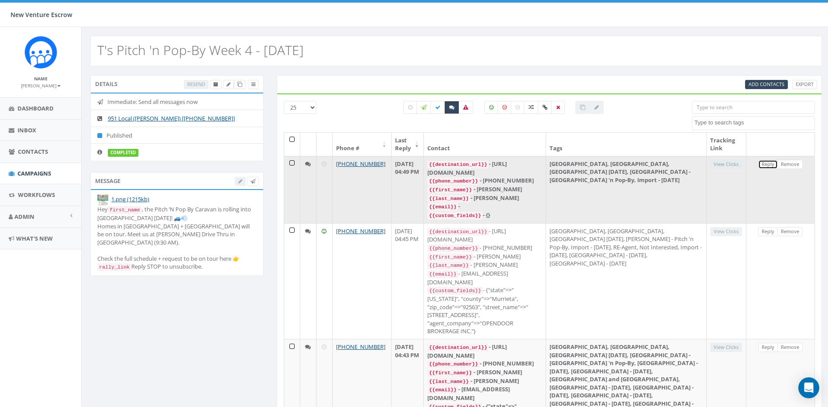
click at [772, 163] on link "Reply" at bounding box center [768, 164] width 20 height 9
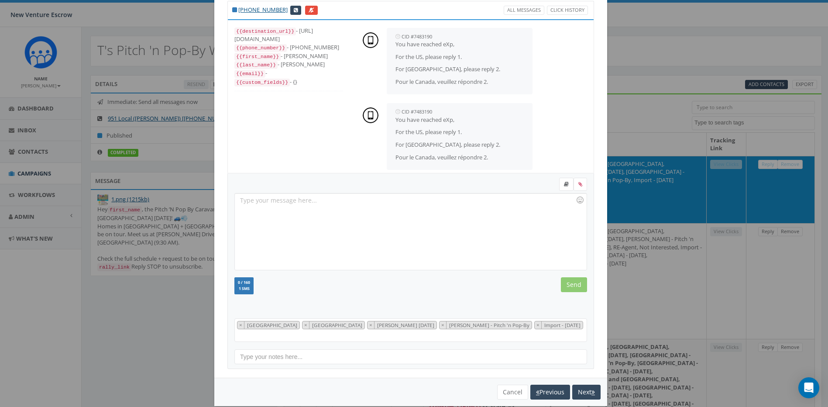
scroll to position [31, 0]
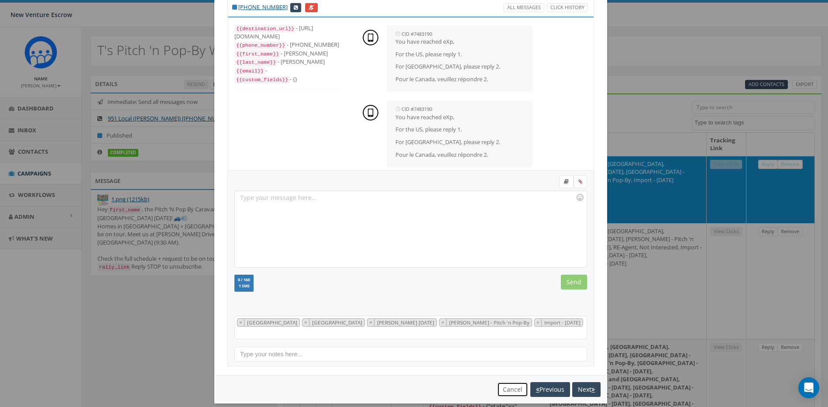
click at [519, 382] on button "Cancel" at bounding box center [512, 389] width 31 height 15
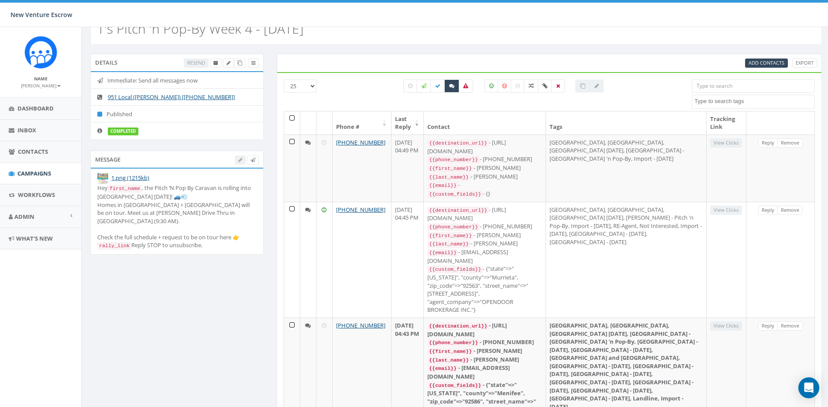
scroll to position [23, 0]
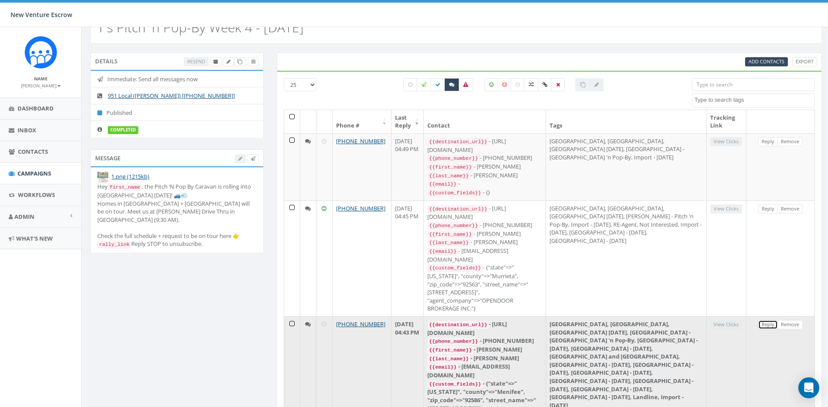
click at [771, 320] on link "Reply" at bounding box center [768, 324] width 20 height 9
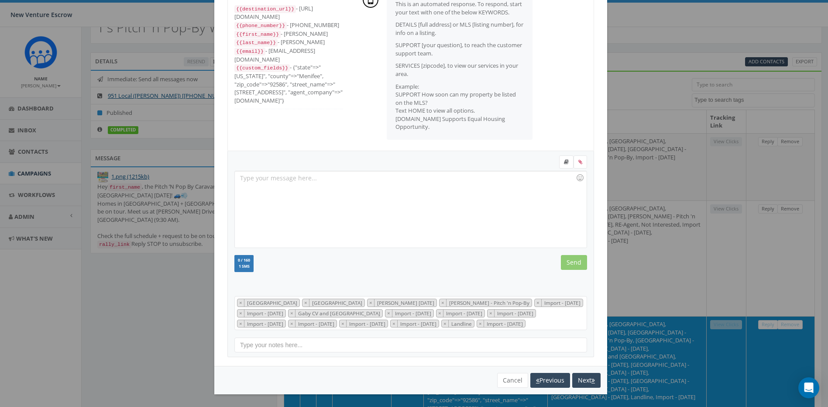
scroll to position [51, 0]
click at [517, 378] on button "Cancel" at bounding box center [512, 379] width 31 height 15
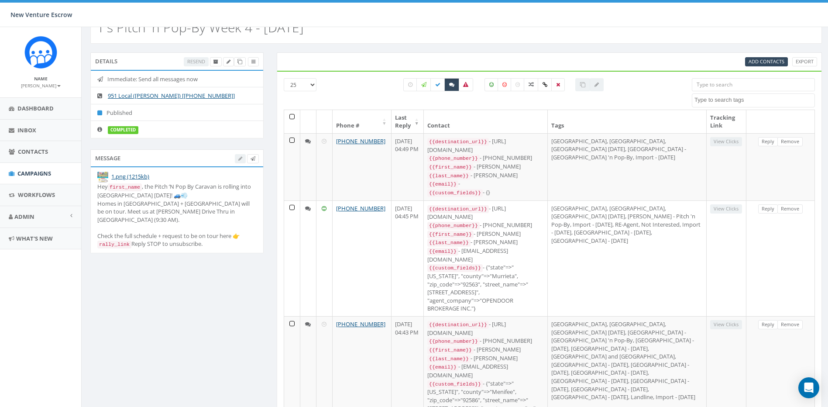
scroll to position [0, 0]
